Goal: Check status: Check status

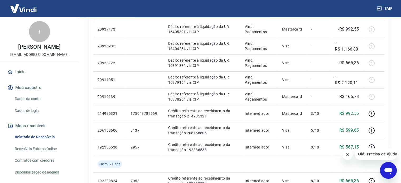
scroll to position [264, 0]
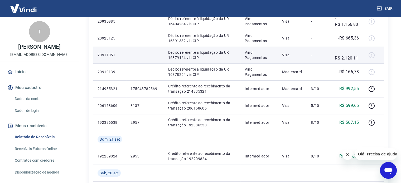
click at [351, 58] on p "-R$ 2.120,11" at bounding box center [347, 55] width 24 height 13
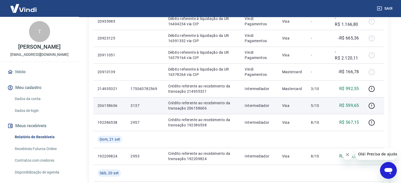
click at [348, 105] on p "R$ 599,65" at bounding box center [350, 106] width 20 height 6
copy p "599,65"
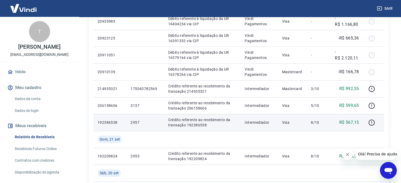
click at [353, 121] on p "R$ 567,15" at bounding box center [350, 123] width 20 height 6
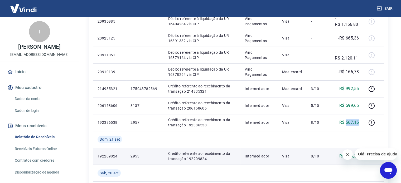
copy p "567,15"
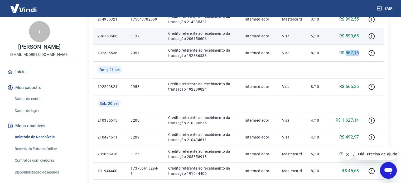
scroll to position [343, 0]
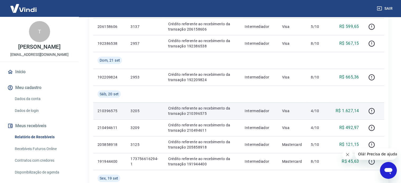
click at [349, 112] on p "R$ 1.627,14" at bounding box center [347, 111] width 23 height 6
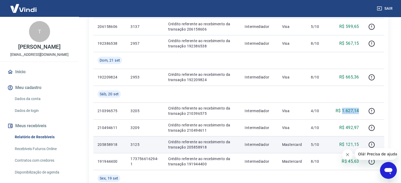
copy p "1.627,14"
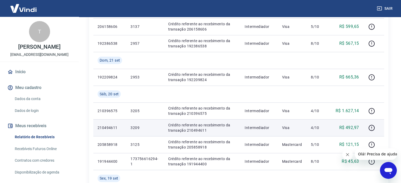
click at [353, 129] on p "R$ 492,97" at bounding box center [350, 128] width 20 height 6
copy p "492,97"
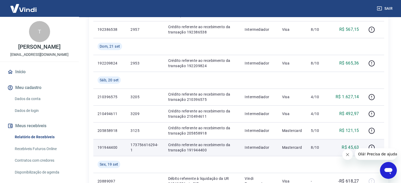
scroll to position [369, 0]
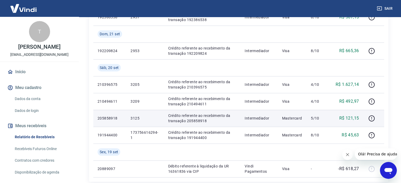
click at [348, 120] on p "R$ 121,15" at bounding box center [350, 118] width 20 height 6
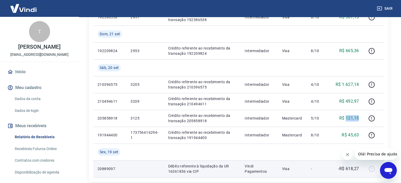
copy p "121,15"
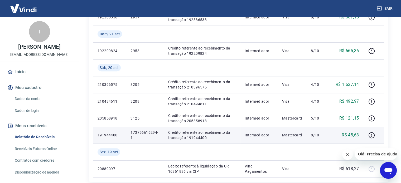
click at [358, 134] on p "R$ 45,63" at bounding box center [350, 135] width 17 height 6
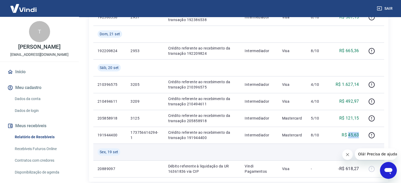
copy p "45,63"
